Goal: Task Accomplishment & Management: Manage account settings

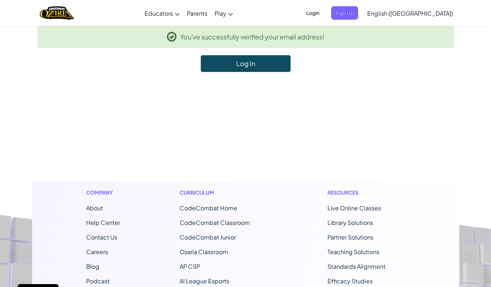
click at [241, 62] on link "Log In" at bounding box center [246, 63] width 90 height 17
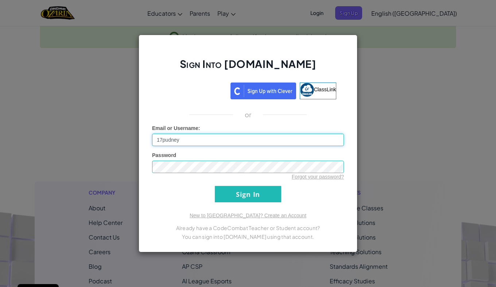
type input "17pudney"
click at [302, 176] on link "Forgot your password?" at bounding box center [318, 177] width 52 height 6
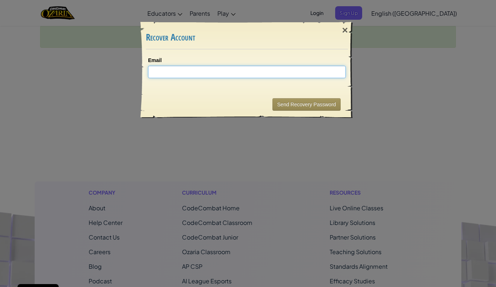
click at [277, 68] on input "Email" at bounding box center [247, 72] width 198 height 12
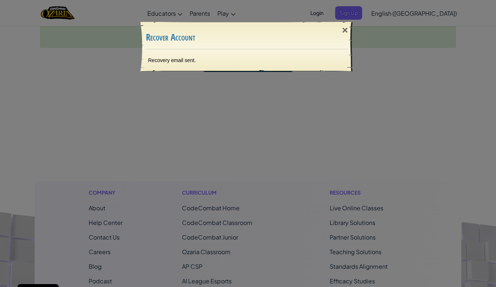
click at [293, 37] on h3 "Recover Account" at bounding box center [247, 37] width 202 height 10
click at [340, 27] on div "×" at bounding box center [345, 30] width 17 height 21
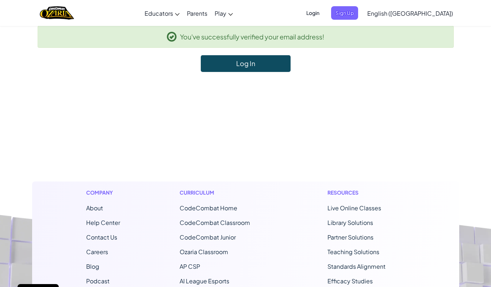
click at [324, 15] on span "Login" at bounding box center [313, 13] width 22 height 14
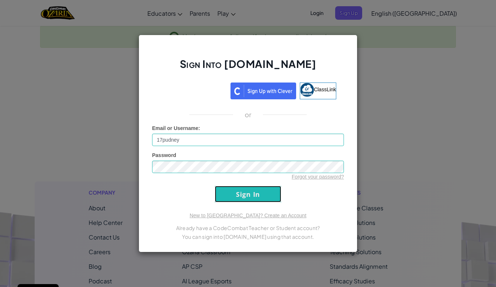
click at [269, 189] on input "Sign In" at bounding box center [248, 194] width 66 height 16
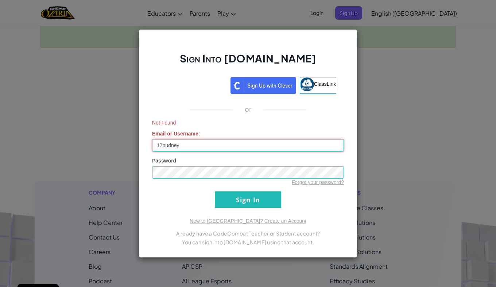
click at [218, 143] on input "17pudney" at bounding box center [248, 145] width 192 height 12
type input "[EMAIL_ADDRESS][DOMAIN_NAME]"
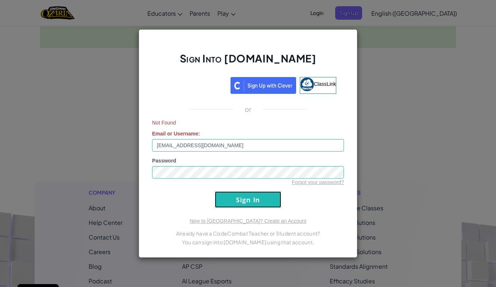
click at [244, 201] on input "Sign In" at bounding box center [248, 199] width 66 height 16
